Goal: Information Seeking & Learning: Learn about a topic

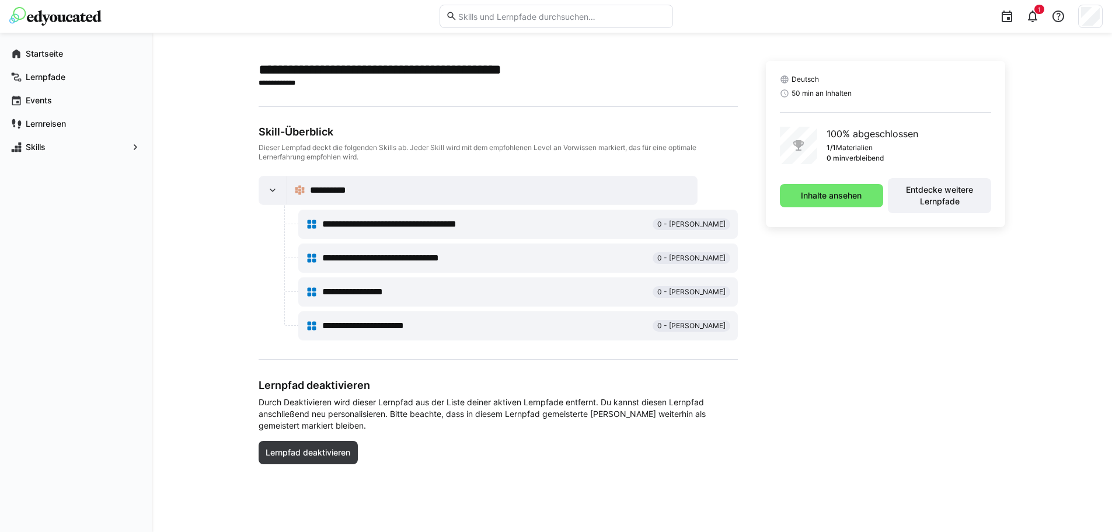
drag, startPoint x: 867, startPoint y: 264, endPoint x: 718, endPoint y: 128, distance: 201.2
click at [766, 62] on div "Deutsch 50 min an Inhalten 100% abgeschlossen 1/1 Materialien 0 min verbleibend…" at bounding box center [886, 269] width 240 height 417
click at [482, 483] on app-learning-path-details-component "**********" at bounding box center [632, 282] width 747 height 443
click at [0, 0] on app-navigation-label "Startseite" at bounding box center [0, 0] width 0 height 0
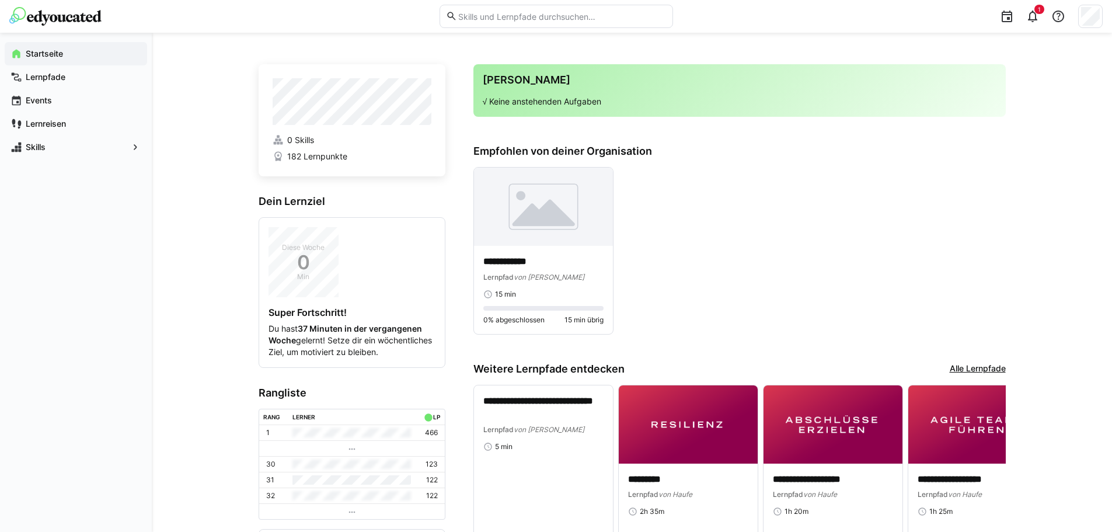
click at [902, 191] on div "**********" at bounding box center [739, 251] width 532 height 168
drag, startPoint x: 478, startPoint y: 90, endPoint x: 630, endPoint y: 112, distance: 154.0
click at [630, 112] on div "Deine Agenda √ Keine anstehenden Aufgaben" at bounding box center [739, 90] width 532 height 53
click at [884, 152] on h3 "Empfohlen von deiner Organisation" at bounding box center [739, 151] width 532 height 13
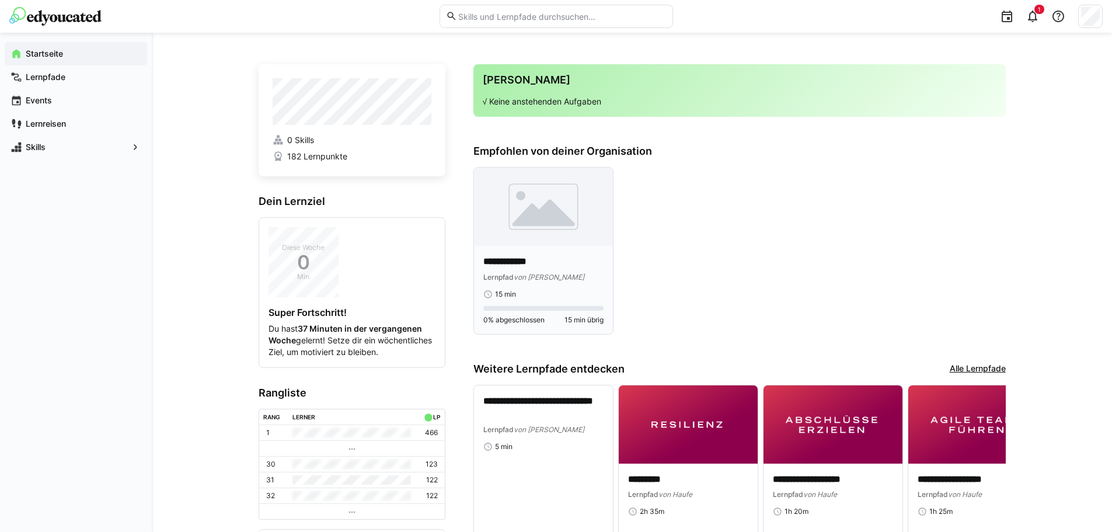
click at [524, 206] on img at bounding box center [543, 207] width 139 height 78
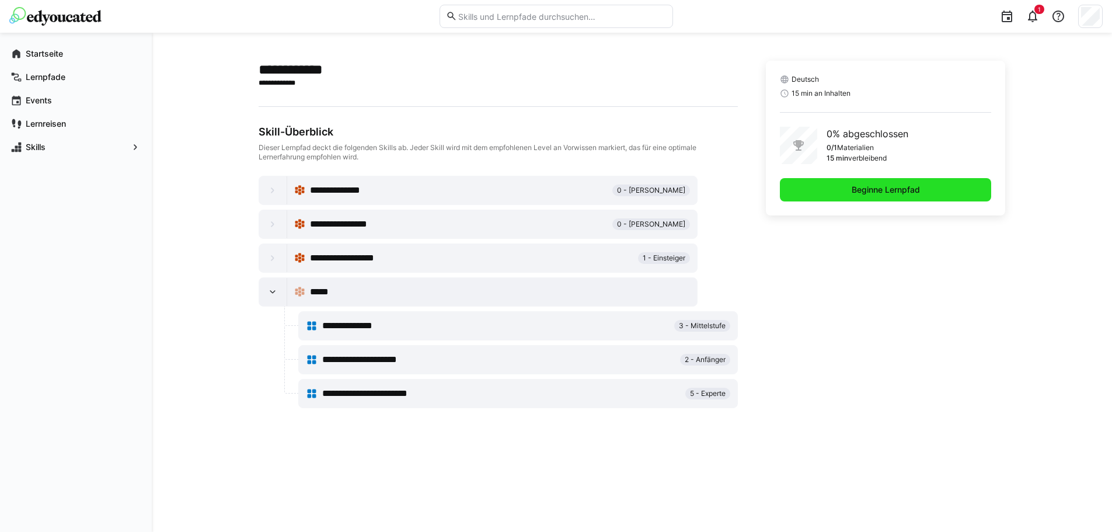
click at [902, 183] on span "Beginne Lernpfad" at bounding box center [886, 189] width 212 height 23
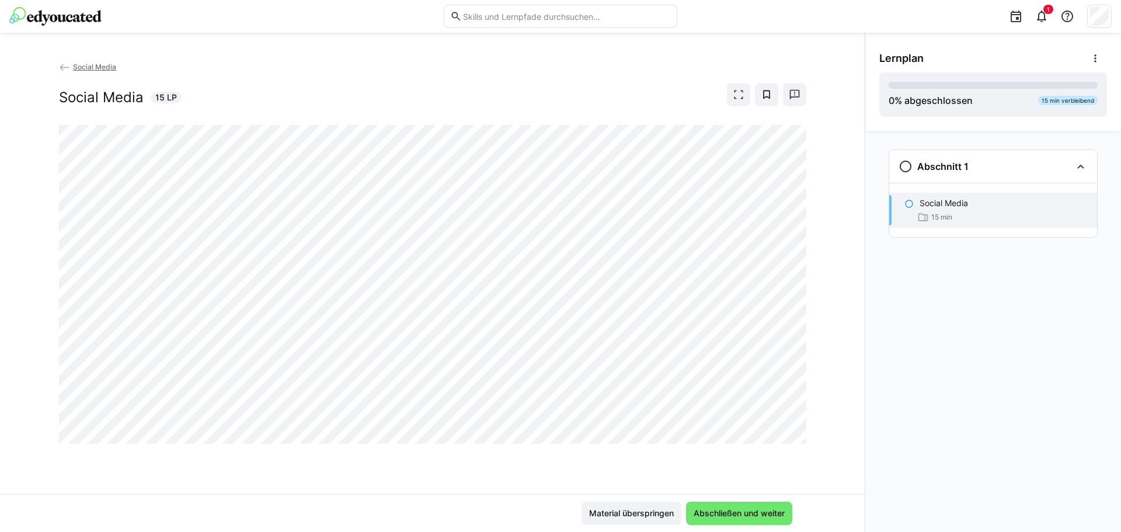
click at [876, 288] on div "Abschnitt 1 Social Media 15 min" at bounding box center [993, 331] width 256 height 401
